Goal: Find specific page/section: Find specific page/section

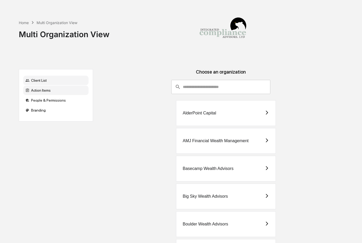
click at [55, 92] on div "Action Items" at bounding box center [55, 90] width 65 height 9
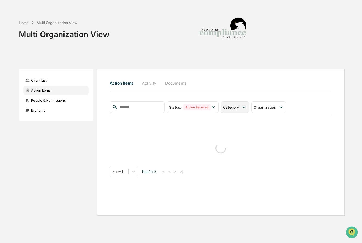
click at [237, 103] on div "Category" at bounding box center [235, 107] width 29 height 12
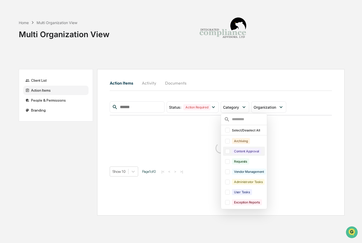
click at [240, 151] on div "Content Approval" at bounding box center [246, 151] width 29 height 6
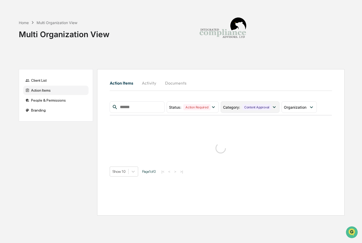
click at [244, 111] on div "Category : Content Approval" at bounding box center [250, 107] width 59 height 12
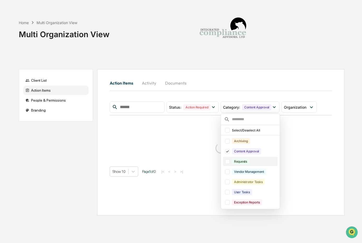
click at [241, 163] on div "Requests" at bounding box center [240, 161] width 17 height 6
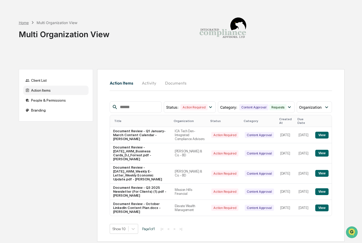
click at [27, 23] on div "Home" at bounding box center [24, 22] width 10 height 4
